Goal: Task Accomplishment & Management: Complete application form

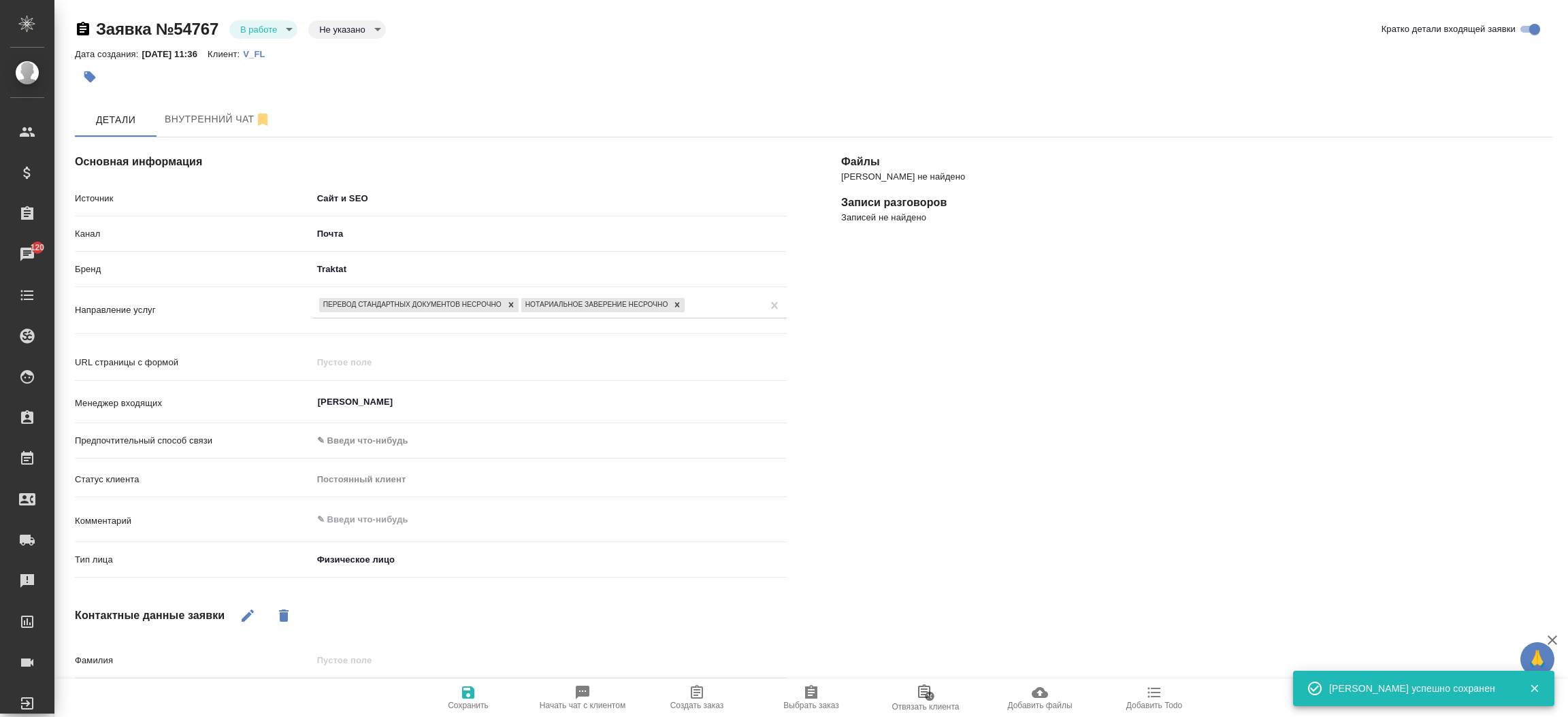
select select "RU"
click at [489, 562] on body "🙏 .cls-1 fill:#fff; AWATERA [PERSON_NAME]prutko Клиенты Спецификации Заказы 120…" at bounding box center [784, 358] width 1568 height 717
click at [489, 562] on li "Физическое лицо" at bounding box center [470, 559] width 316 height 22
click at [489, 562] on li "Физическое лицо" at bounding box center [431, 559] width 238 height 12
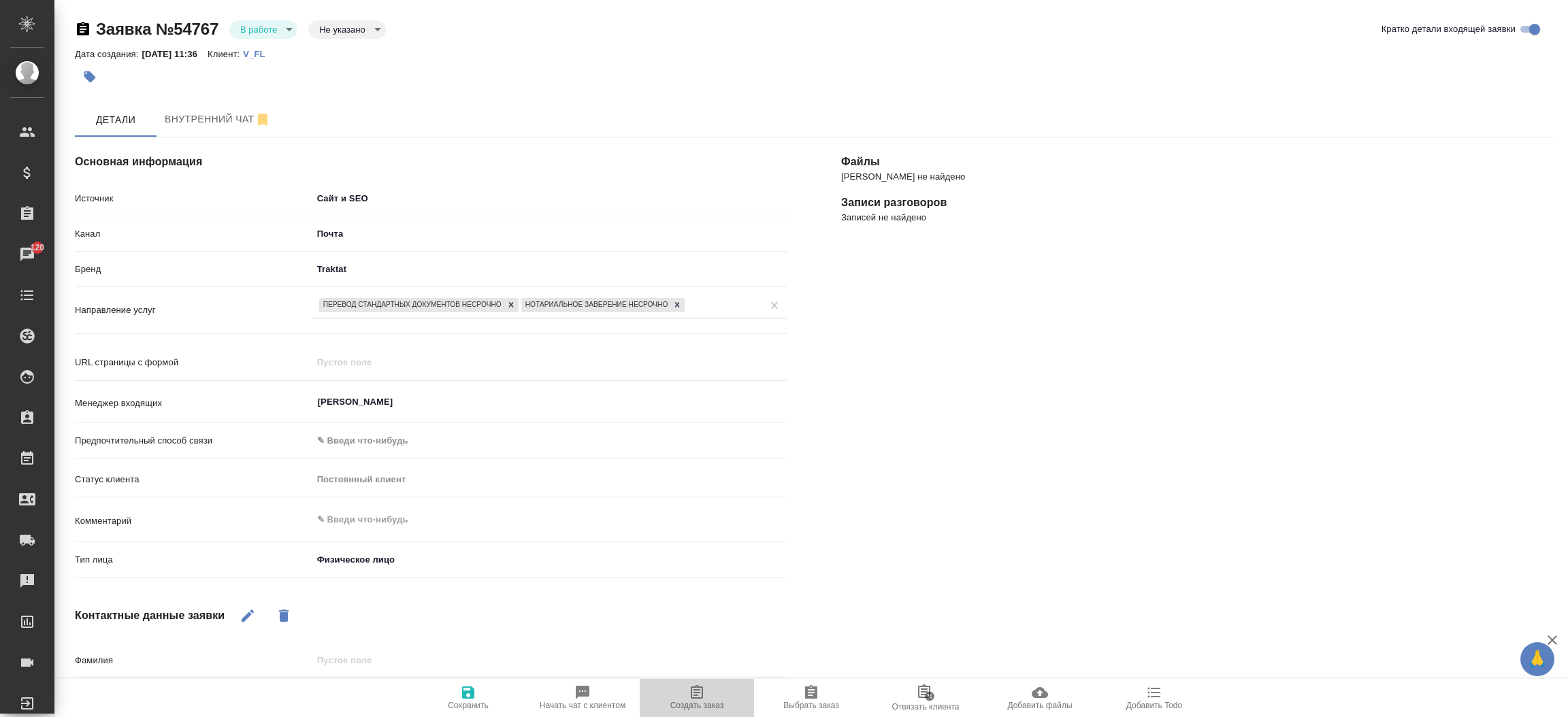
click at [707, 690] on span "Создать заказ" at bounding box center [696, 698] width 98 height 26
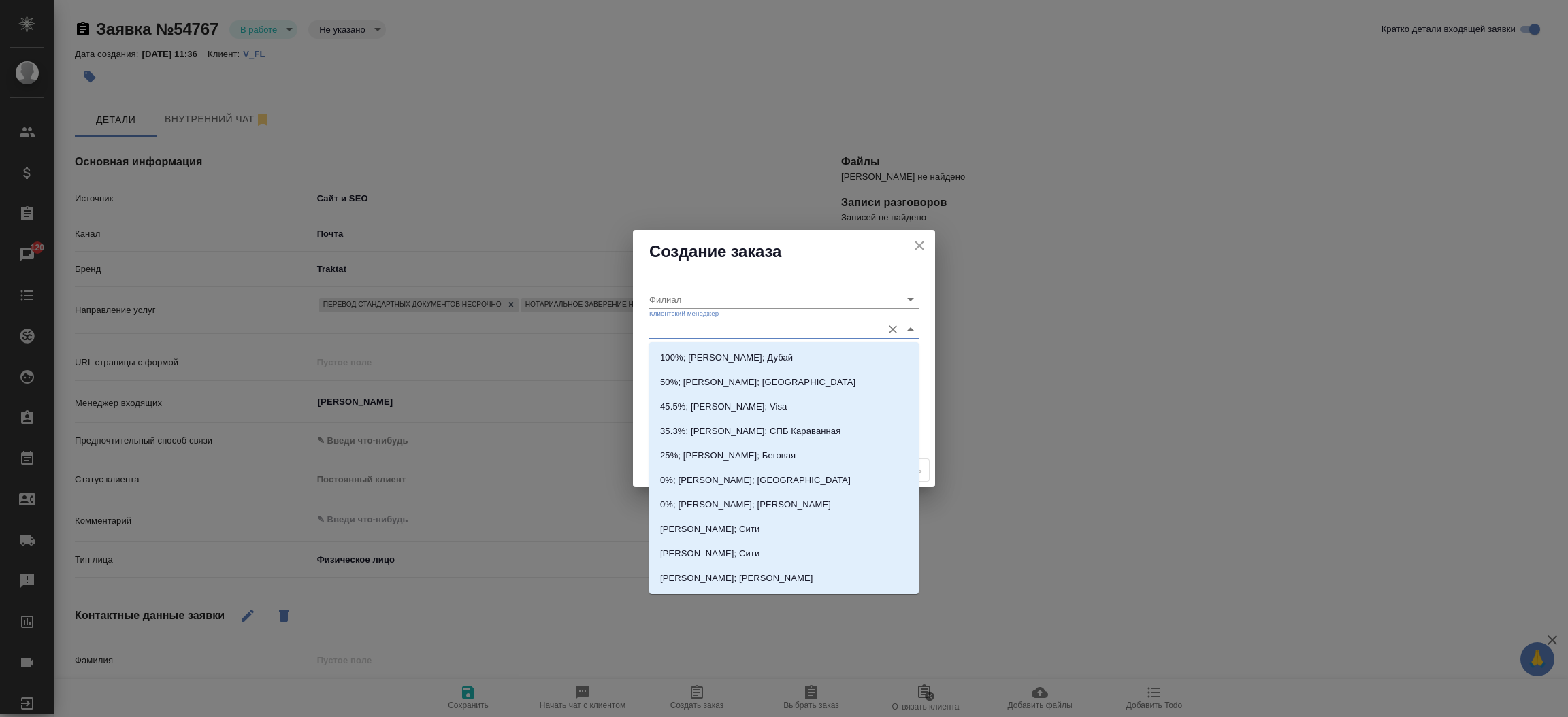
click at [740, 337] on input "Клиентский менеджер" at bounding box center [762, 329] width 226 height 19
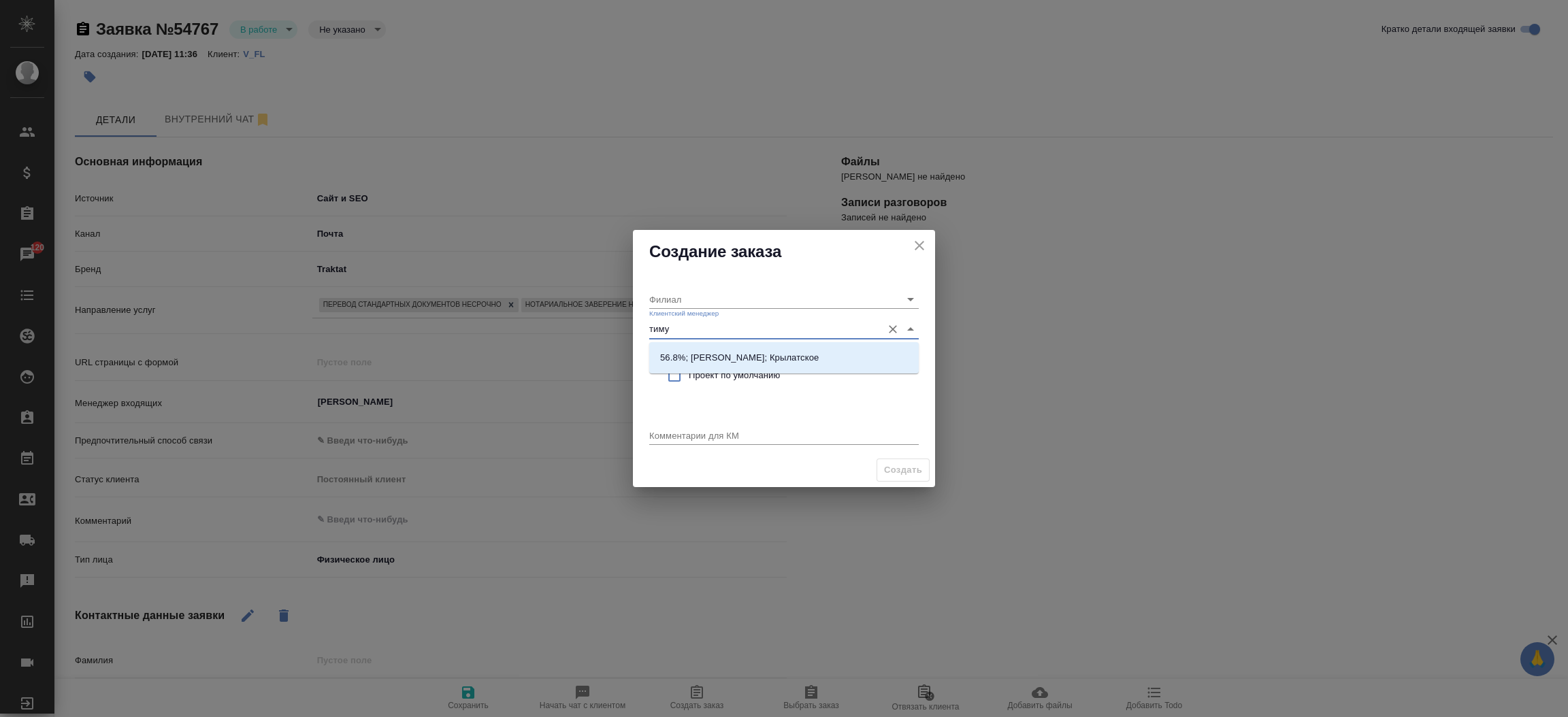
type input "[PERSON_NAME]"
click at [762, 349] on li "56.8%; [PERSON_NAME]; Крылатское" at bounding box center [784, 358] width 269 height 25
type input "Крылатское"
type input "56.8%; [PERSON_NAME]; Крылатское"
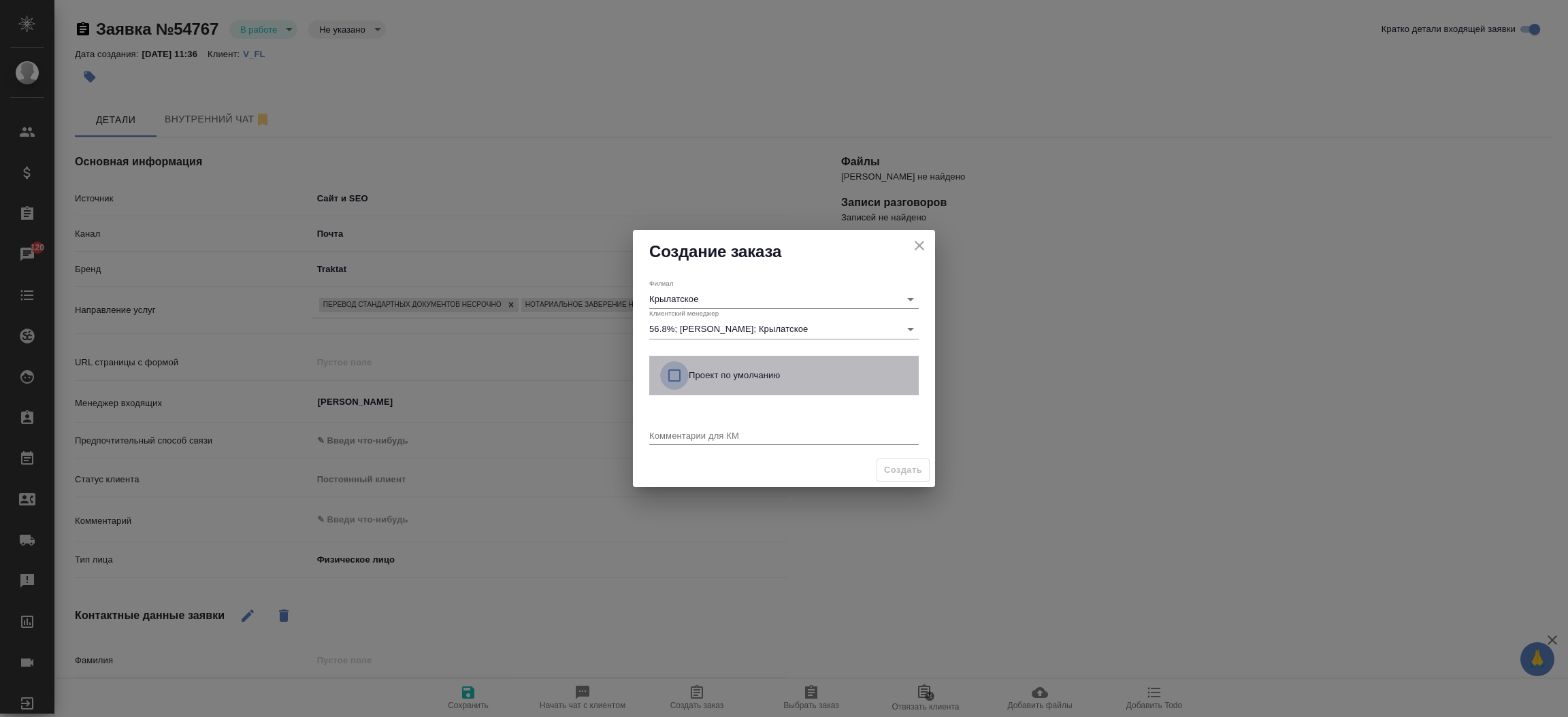
click at [677, 371] on input "checkbox" at bounding box center [674, 375] width 29 height 29
checkbox input "true"
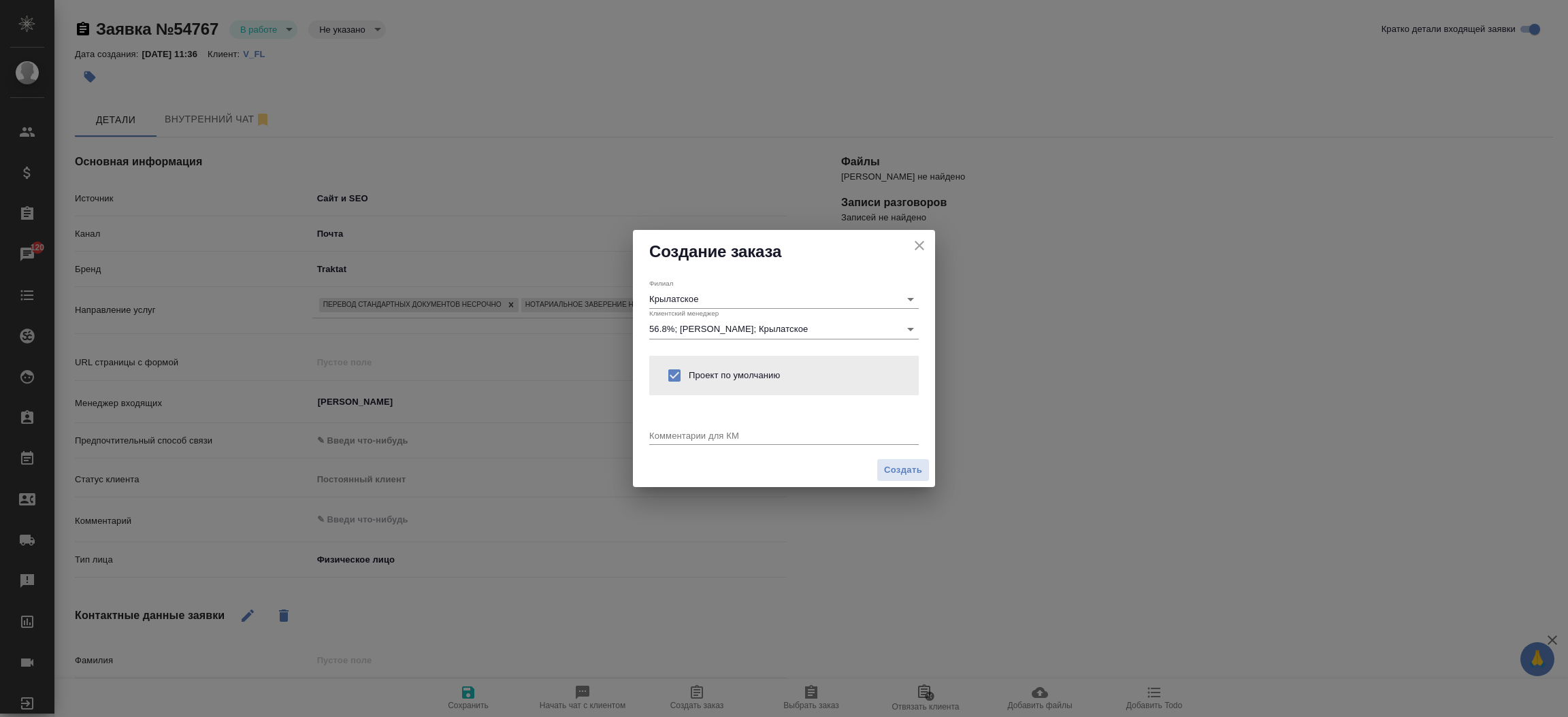
click at [659, 428] on div "x" at bounding box center [784, 436] width 269 height 17
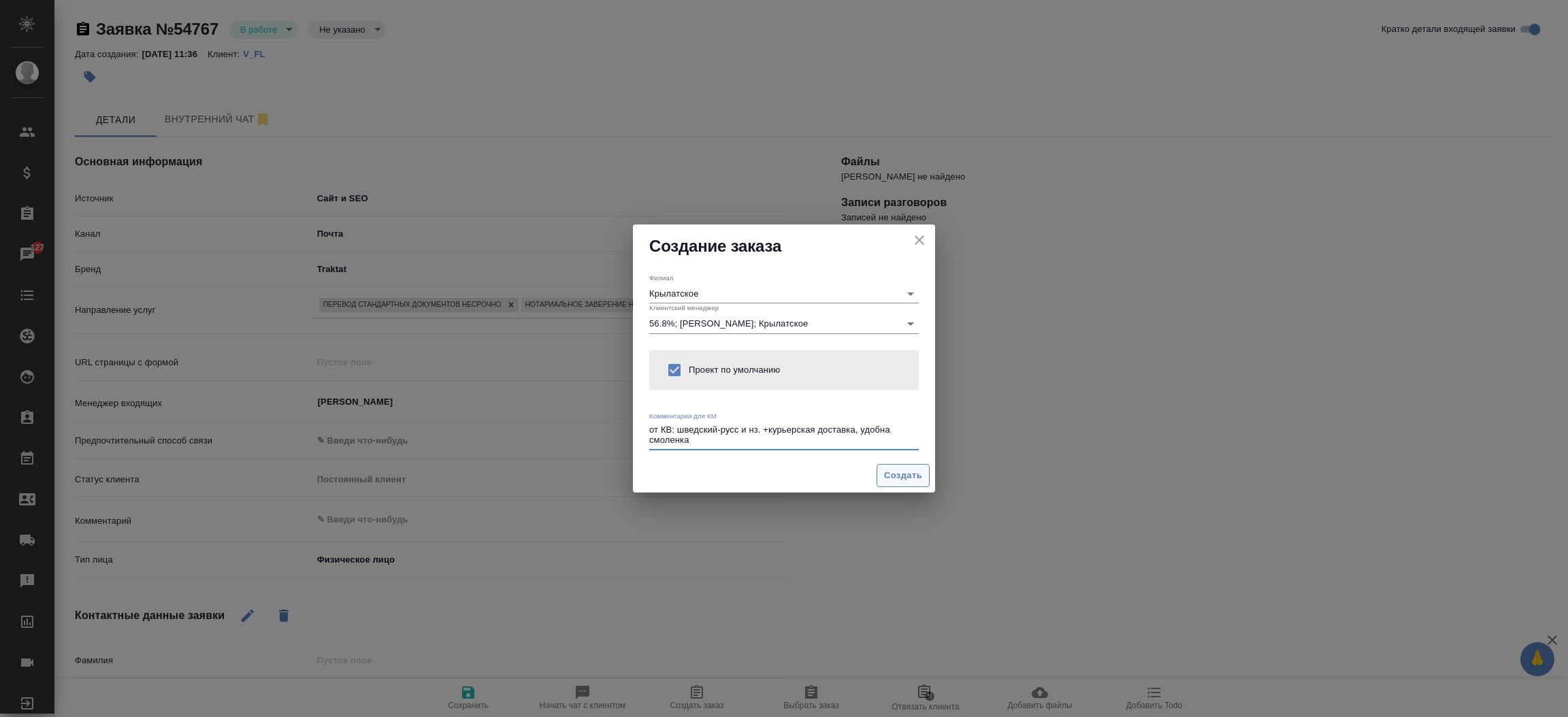
type textarea "от КВ: шведский-русс и нз. +курьерская доставка, удобна смоленка"
click at [895, 479] on span "Создать" at bounding box center [902, 476] width 38 height 15
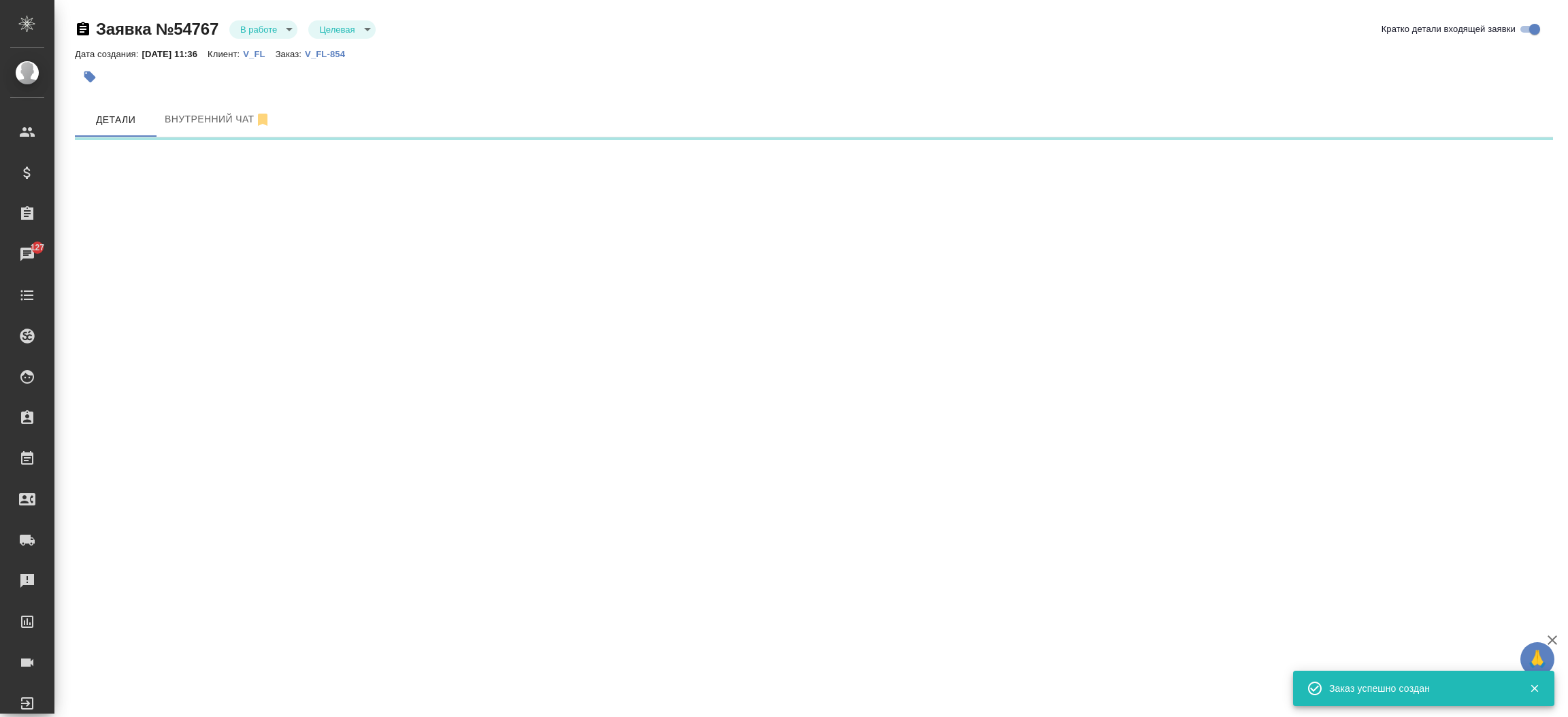
select select "RU"
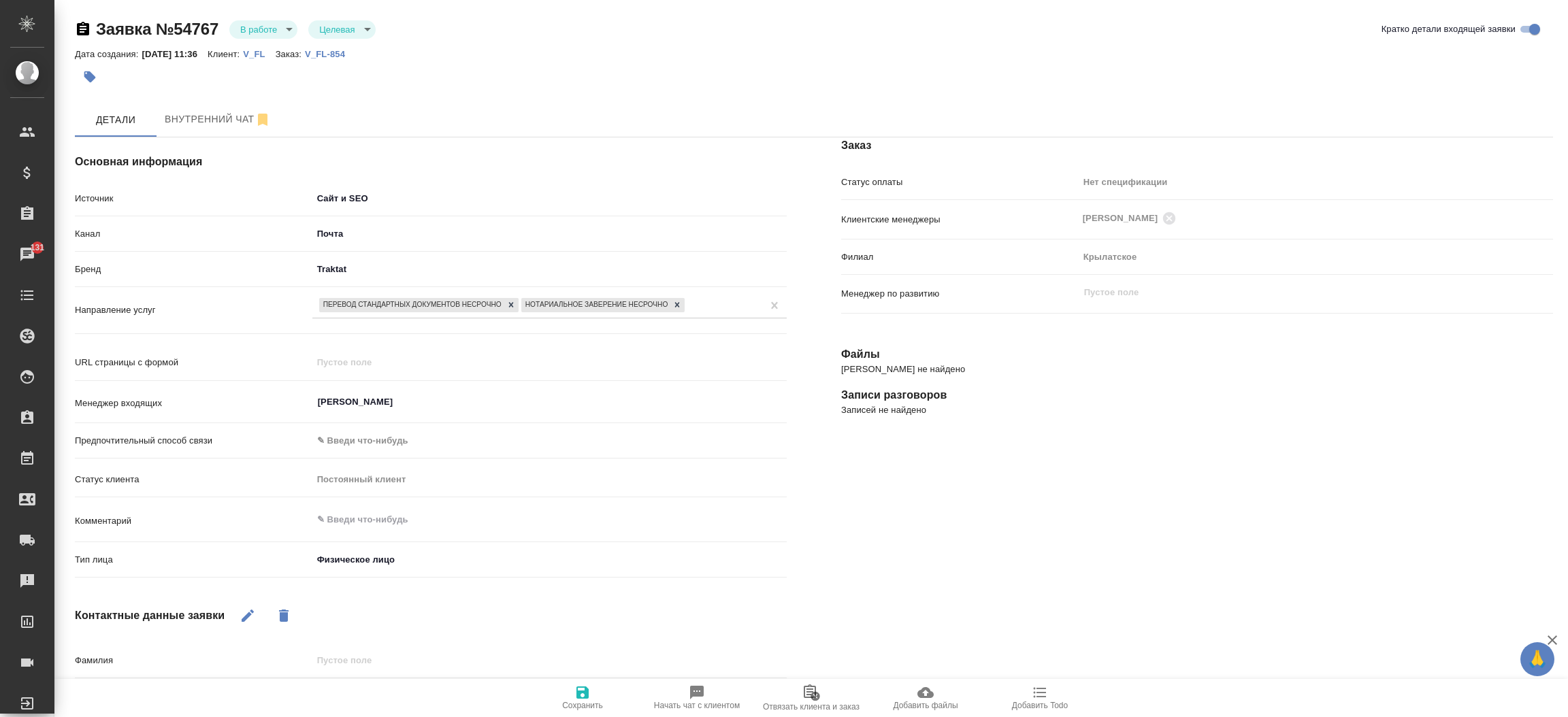
type textarea "x"
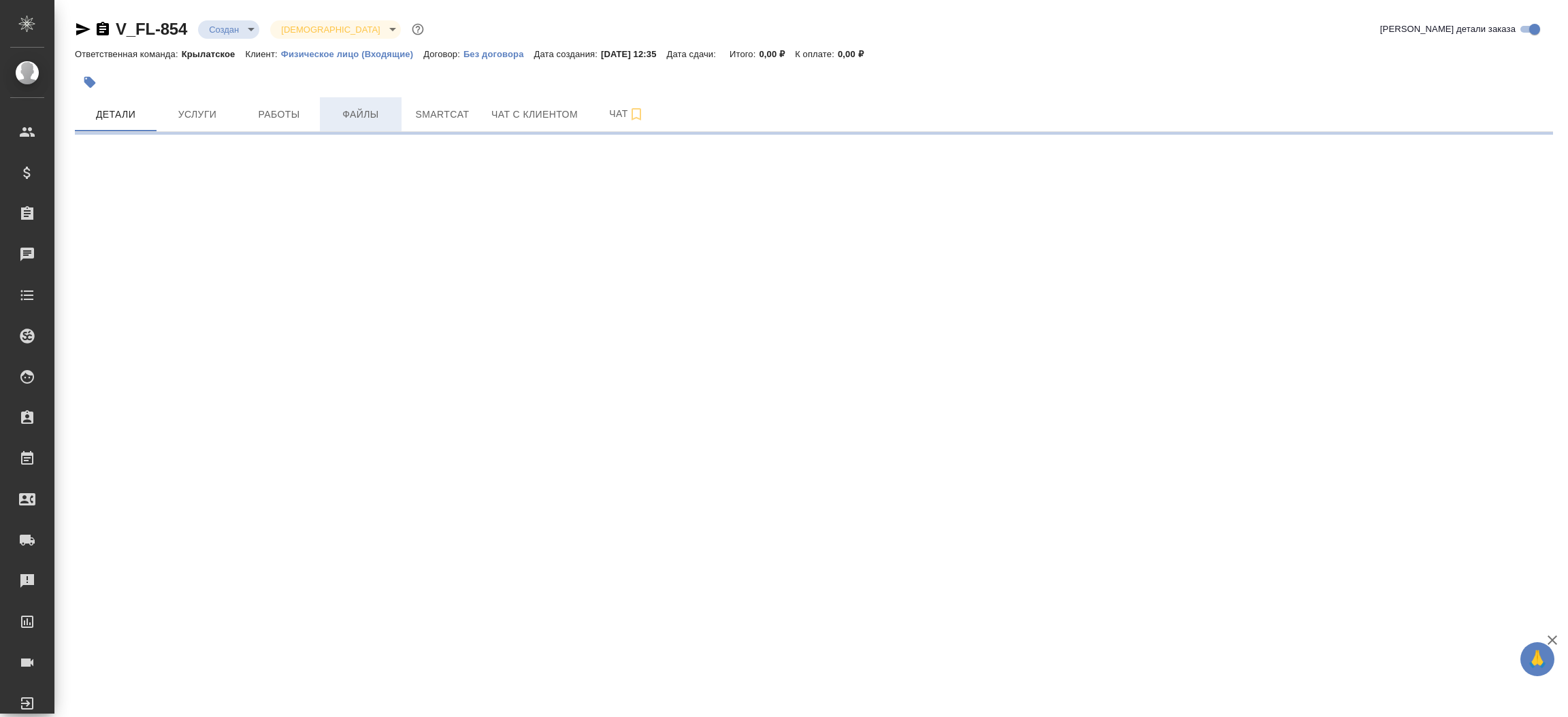
click at [362, 113] on span "Файлы" at bounding box center [360, 115] width 66 height 17
select select "RU"
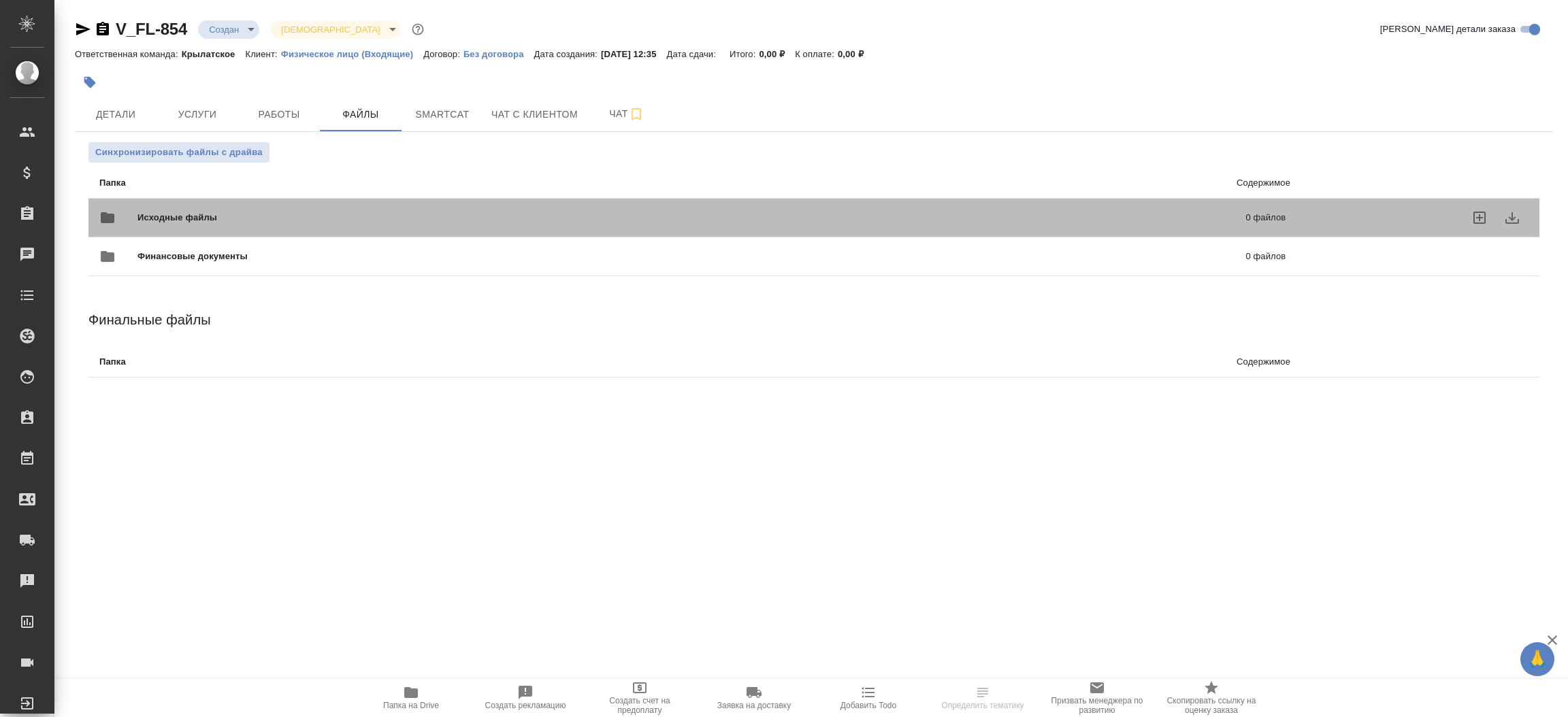
click at [270, 219] on span "Исходные файлы" at bounding box center [434, 218] width 594 height 14
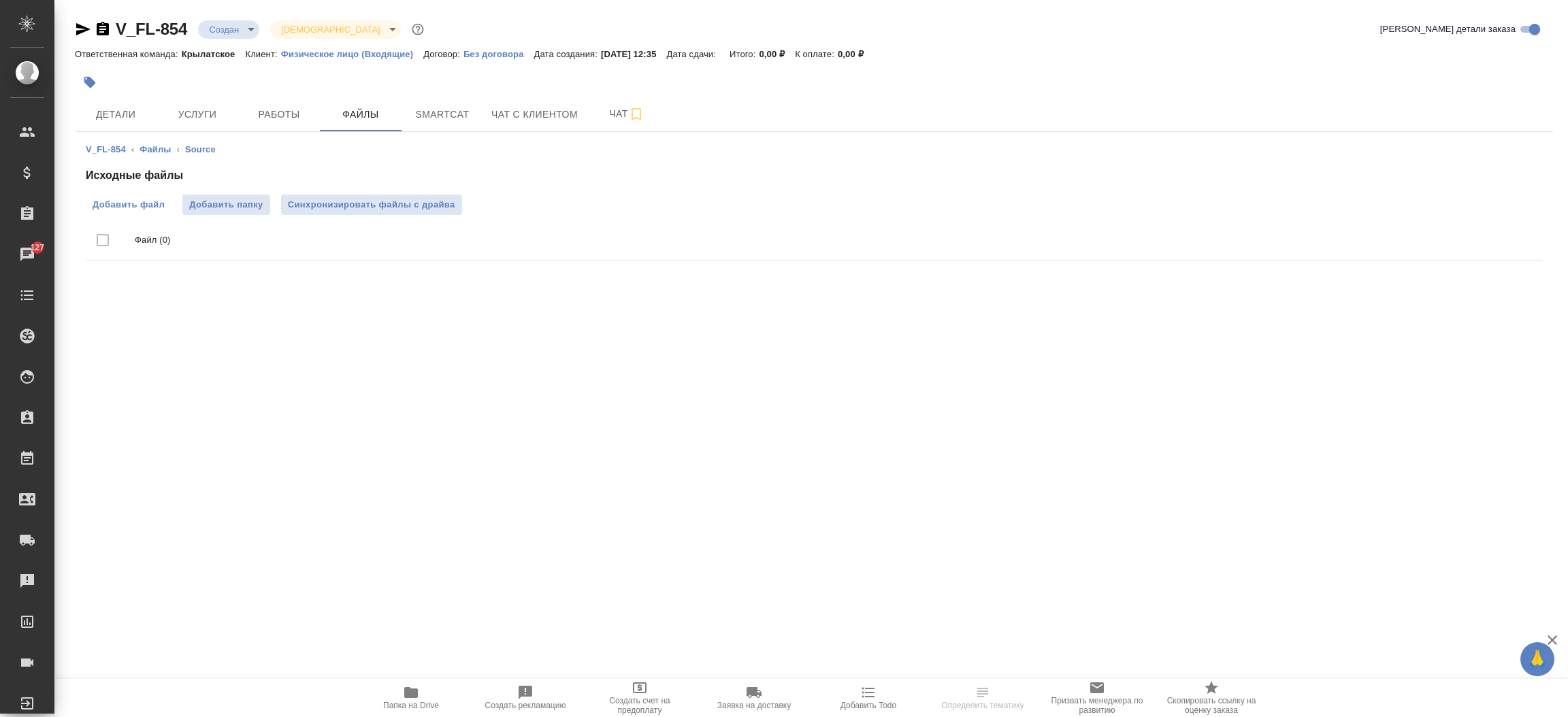
click at [145, 201] on span "Добавить файл" at bounding box center [129, 205] width 72 height 14
click at [0, 0] on input "Добавить файл" at bounding box center [0, 0] width 0 height 0
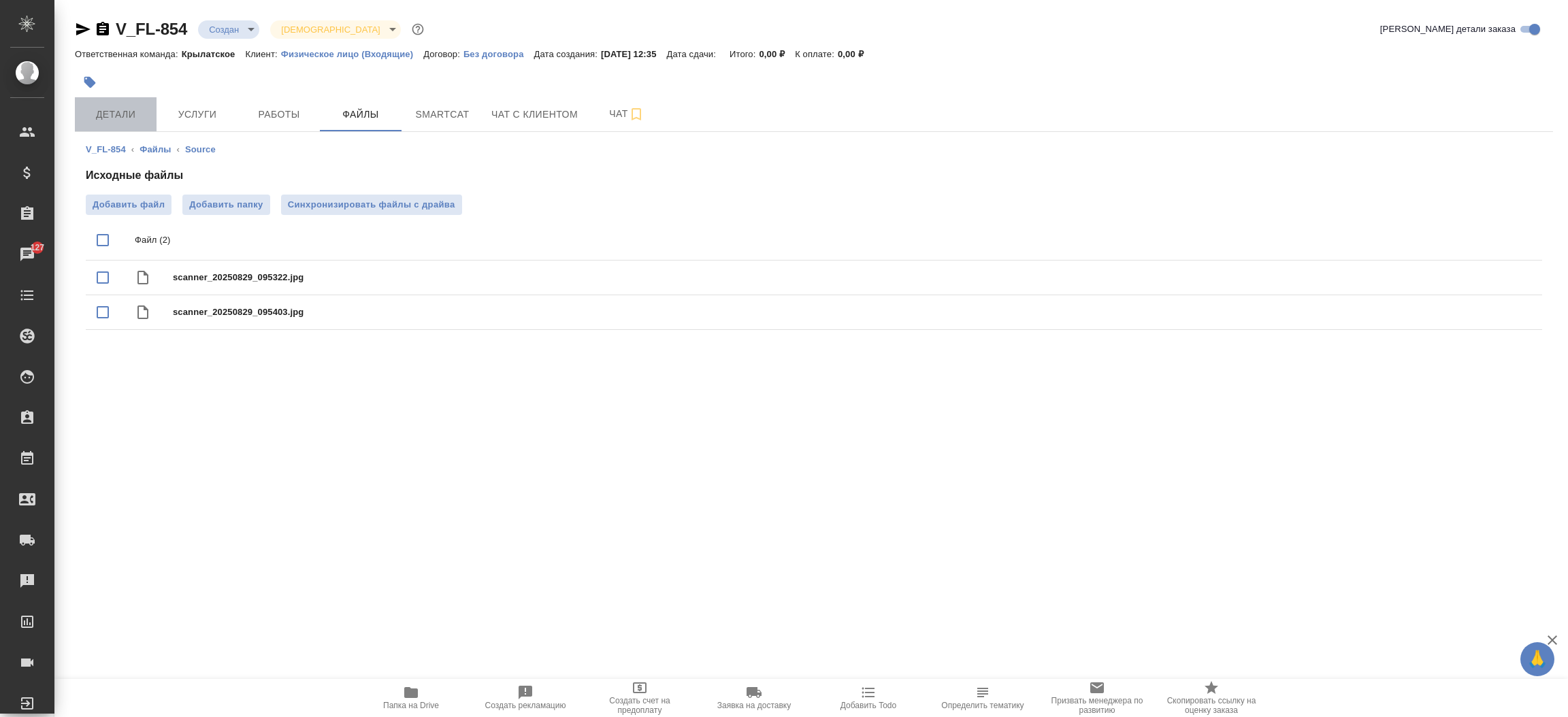
click at [109, 116] on span "Детали" at bounding box center [116, 115] width 66 height 17
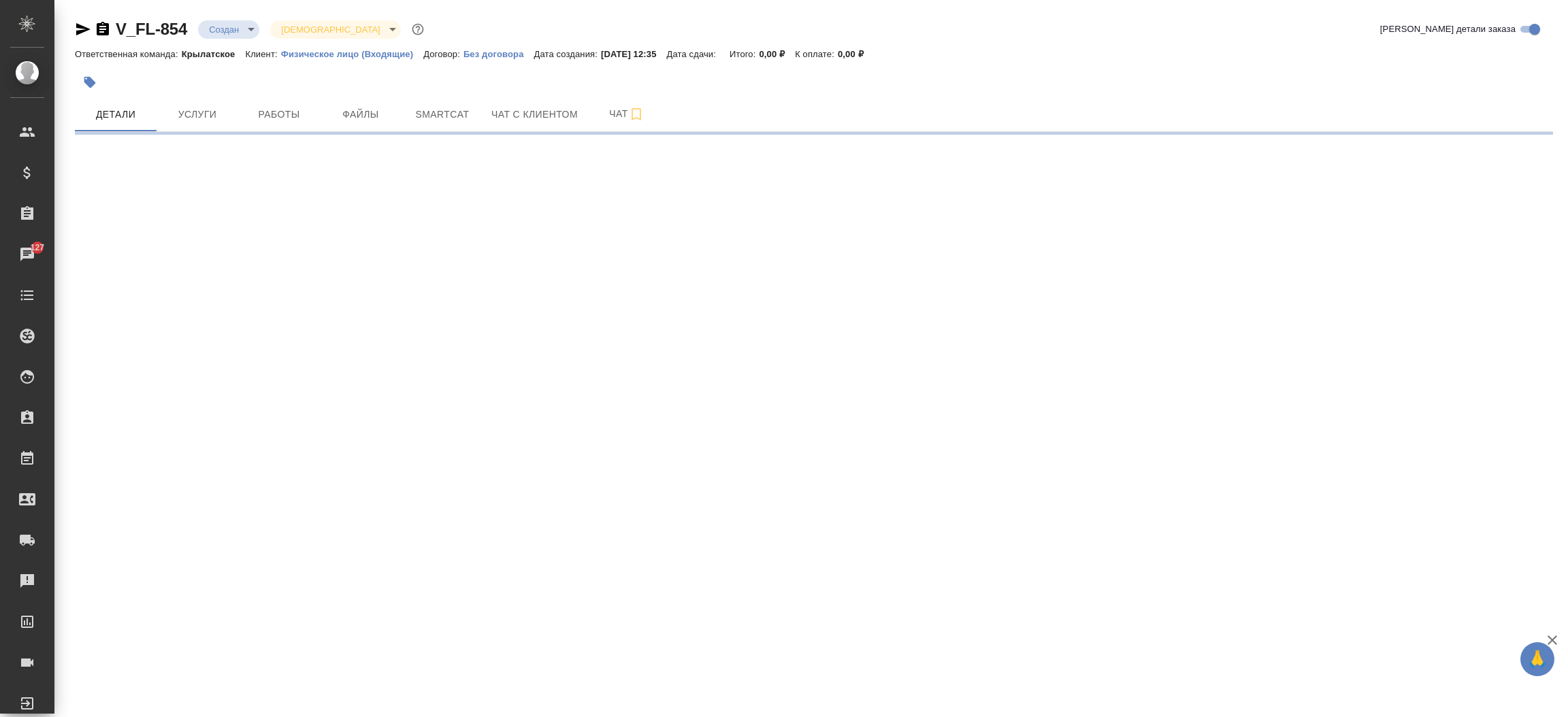
select select "RU"
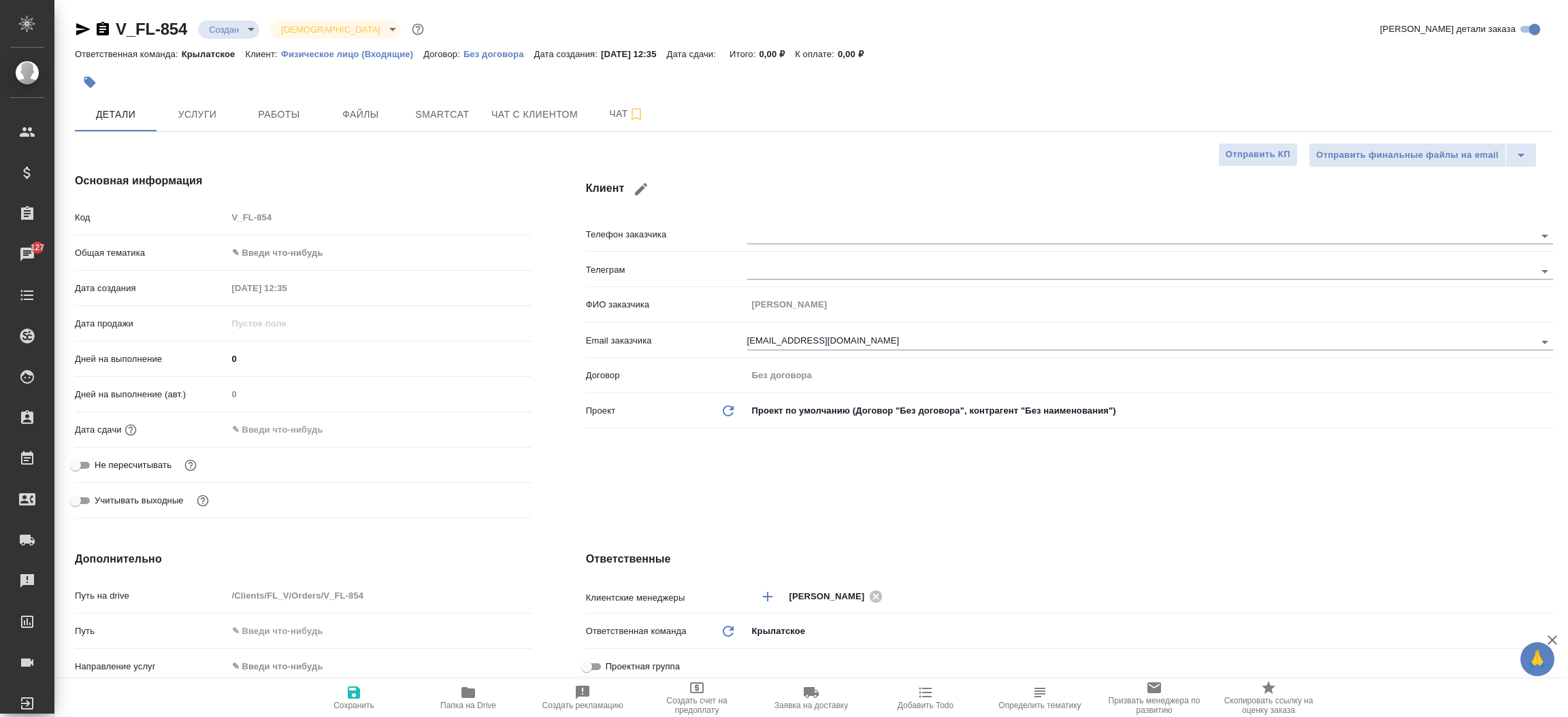
type textarea "x"
click at [83, 23] on icon "button" at bounding box center [83, 29] width 16 height 16
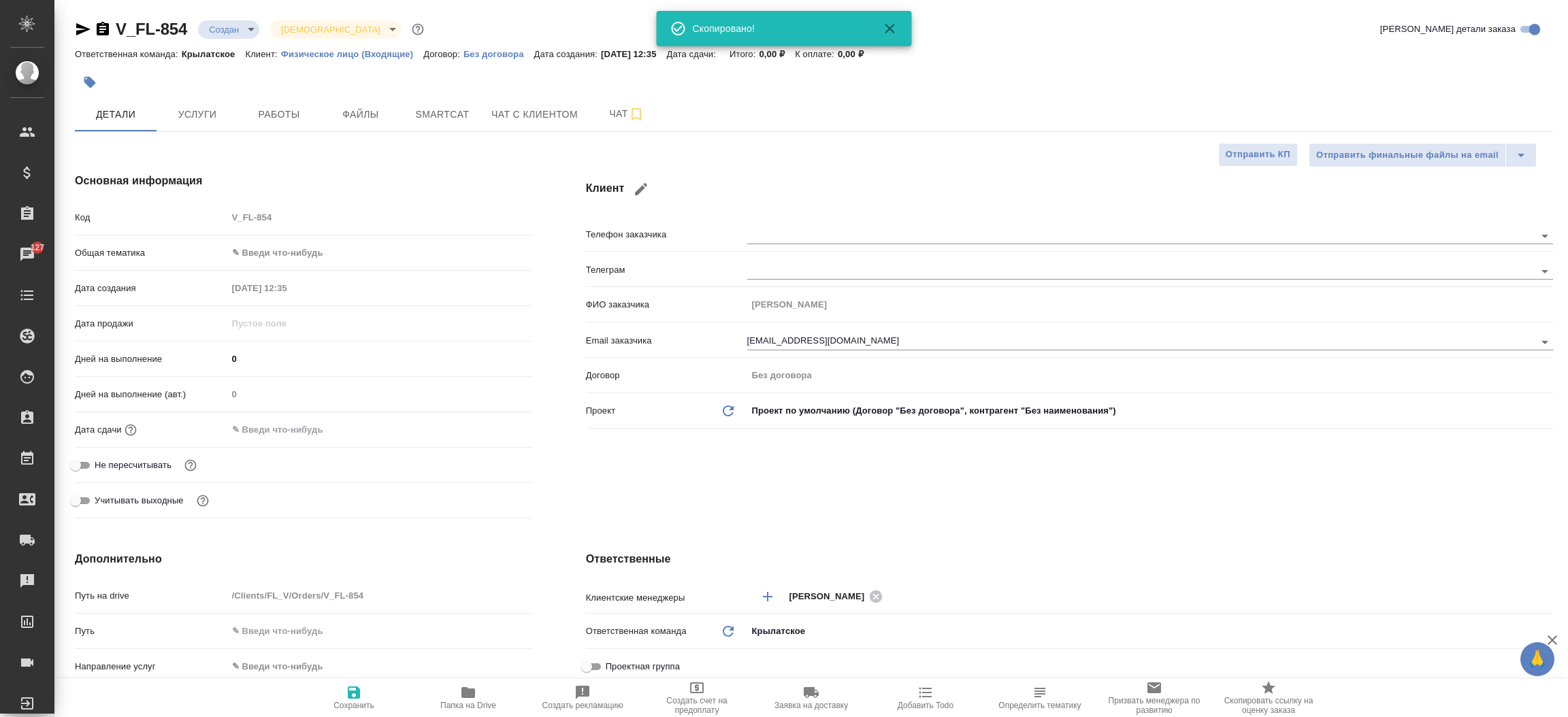
type textarea "x"
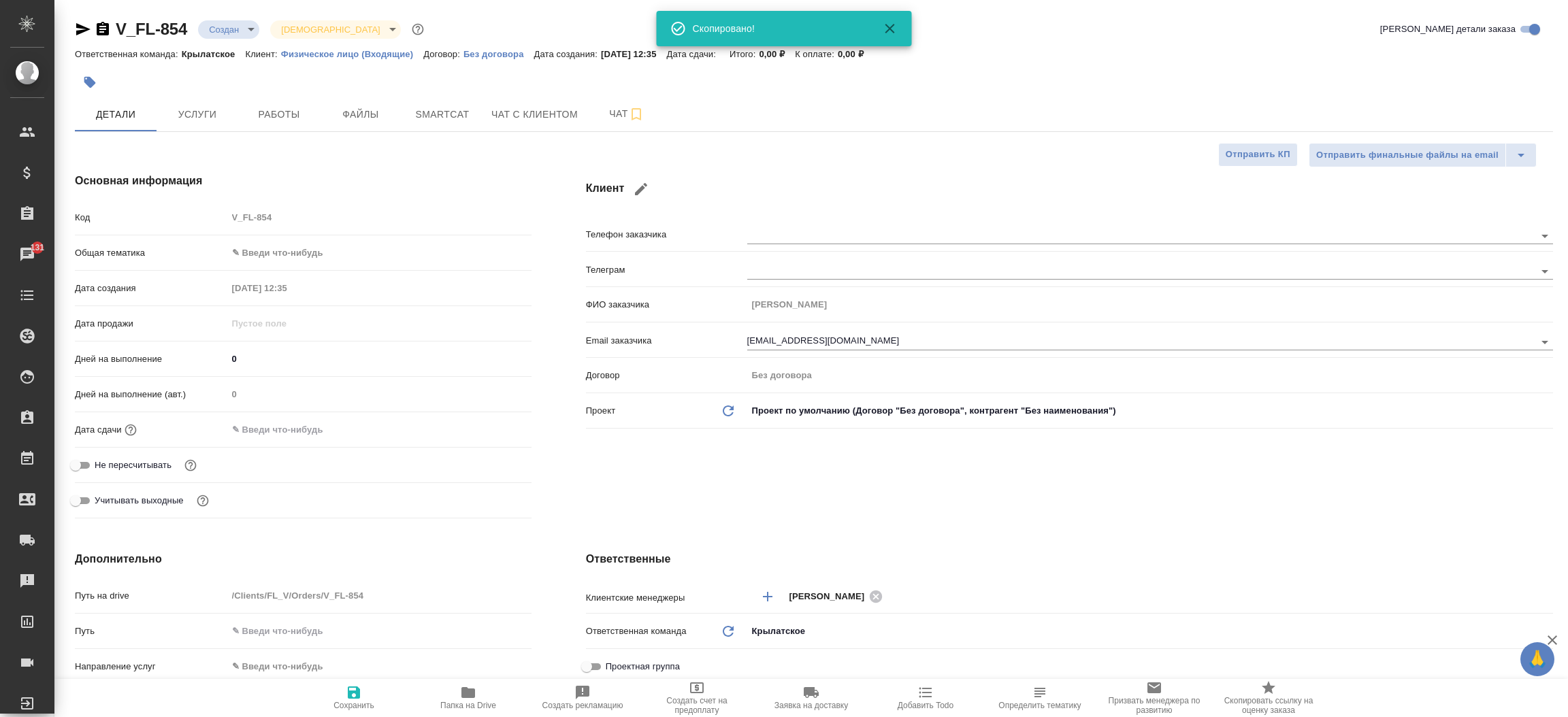
type textarea "x"
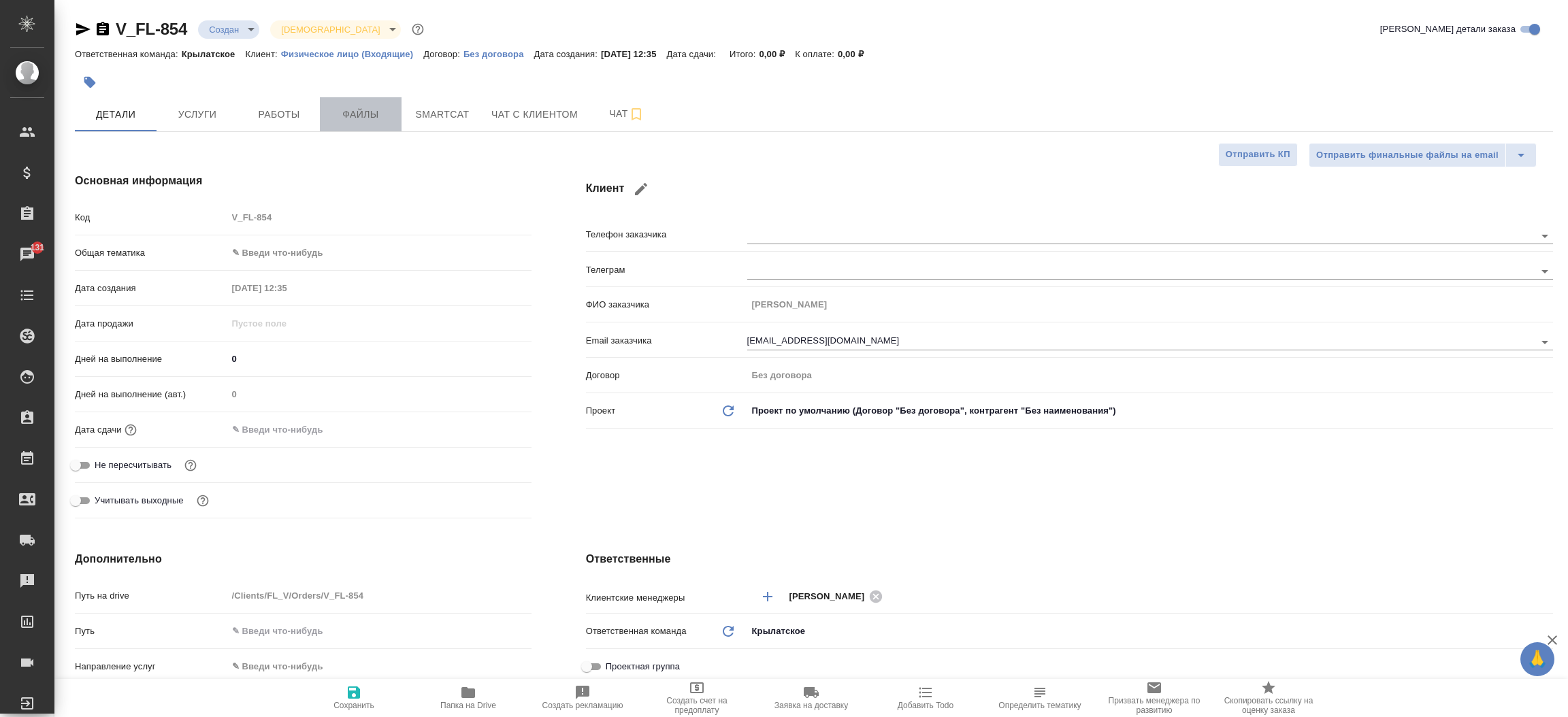
click at [386, 113] on span "Файлы" at bounding box center [360, 115] width 66 height 17
